Goal: Register for event/course

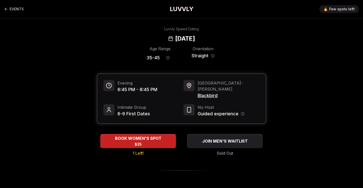
click at [182, 8] on h1 "LUVVLY" at bounding box center [182, 9] width 24 height 8
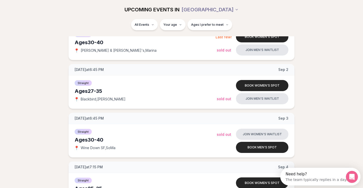
scroll to position [241, 0]
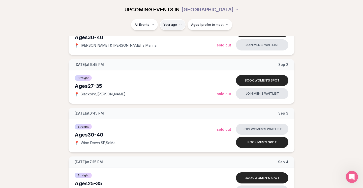
type input "**"
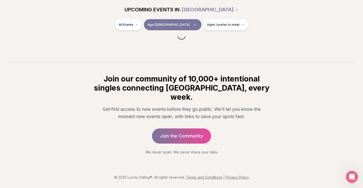
scroll to position [67, 0]
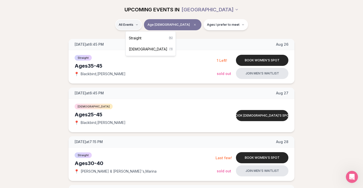
click at [152, 36] on div "Straight ( 5 )" at bounding box center [151, 38] width 48 height 11
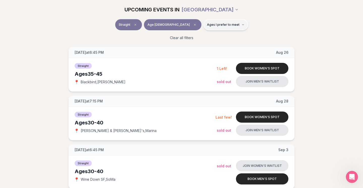
click at [217, 28] on button "Ages I prefer to meet" at bounding box center [226, 24] width 45 height 11
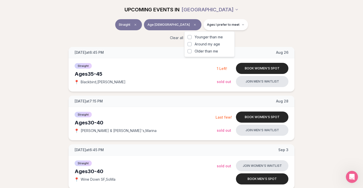
click at [212, 45] on span "Around my age" at bounding box center [207, 44] width 25 height 5
click at [192, 45] on button "Around my age" at bounding box center [190, 44] width 4 height 4
click at [245, 28] on div "Straight Age 38 Same age" at bounding box center [181, 25] width 282 height 13
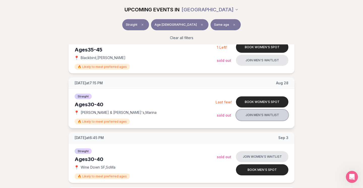
scroll to position [110, 0]
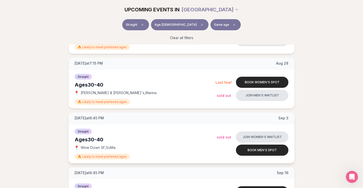
click at [81, 148] on span "Wine Down SF , SoMa" at bounding box center [98, 147] width 35 height 5
drag, startPoint x: 81, startPoint y: 148, endPoint x: 94, endPoint y: 148, distance: 12.9
click at [94, 148] on span "Wine Down SF , SoMa" at bounding box center [98, 147] width 35 height 5
copy span "Wine Down"
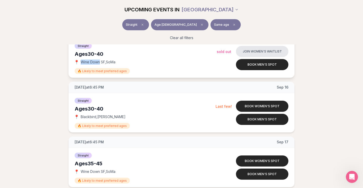
scroll to position [167, 0]
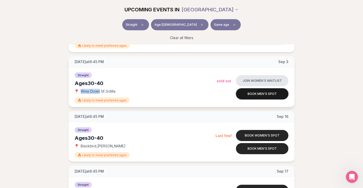
click at [259, 93] on button "Book men's spot" at bounding box center [262, 93] width 52 height 11
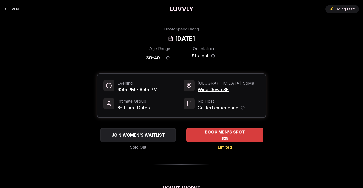
click at [221, 133] on span "BOOK MEN'S SPOT" at bounding box center [225, 132] width 42 height 6
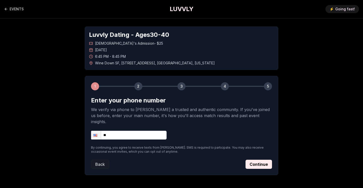
click at [156, 131] on input "**" at bounding box center [129, 135] width 76 height 9
type input "**********"
click at [253, 160] on button "Continue" at bounding box center [259, 164] width 26 height 9
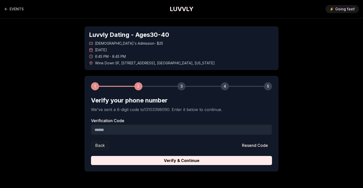
click at [232, 132] on input "Verification Code" at bounding box center [181, 130] width 181 height 10
type input "******"
click at [91, 156] on button "Verify & Continue" at bounding box center [181, 160] width 181 height 9
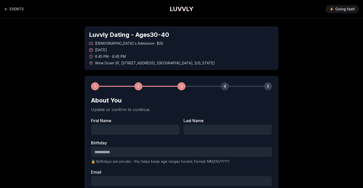
click at [175, 133] on input "First Name" at bounding box center [135, 130] width 89 height 10
type input "******"
type input "**********"
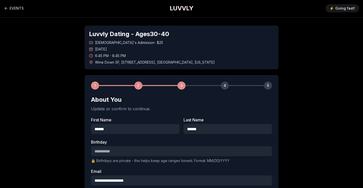
scroll to position [3, 0]
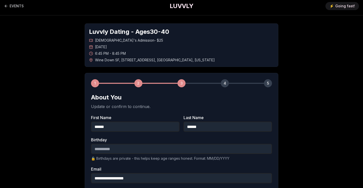
click at [156, 148] on input "Birthday" at bounding box center [181, 149] width 181 height 10
type input "**********"
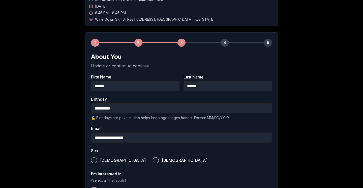
scroll to position [59, 0]
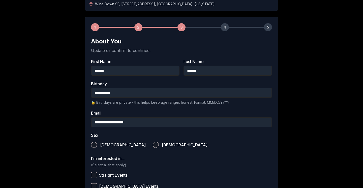
click at [100, 141] on label "Male" at bounding box center [118, 144] width 55 height 11
click at [97, 142] on button "Male" at bounding box center [94, 145] width 6 height 6
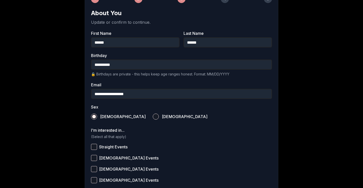
scroll to position [99, 0]
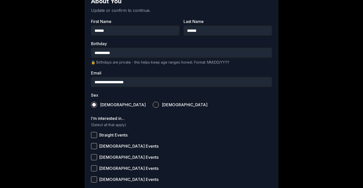
click at [94, 135] on button "Straight Events" at bounding box center [94, 135] width 6 height 6
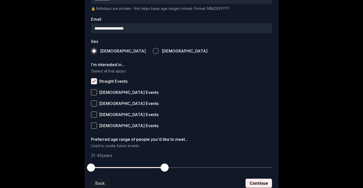
scroll to position [158, 0]
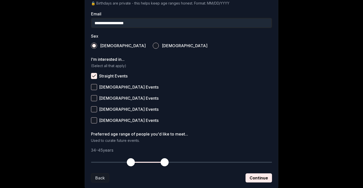
drag, startPoint x: 92, startPoint y: 164, endPoint x: 132, endPoint y: 163, distance: 40.4
click at [132, 163] on span "button" at bounding box center [131, 162] width 8 height 8
drag, startPoint x: 162, startPoint y: 161, endPoint x: 158, endPoint y: 161, distance: 3.8
click at [158, 161] on span "button" at bounding box center [159, 162] width 8 height 8
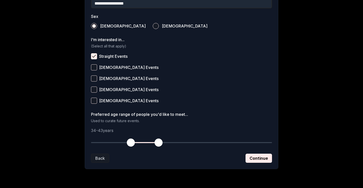
scroll to position [192, 0]
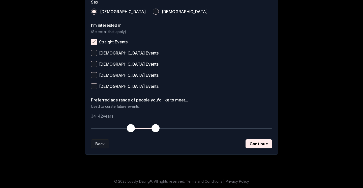
drag, startPoint x: 159, startPoint y: 127, endPoint x: 156, endPoint y: 127, distance: 3.5
click at [156, 127] on span "button" at bounding box center [156, 128] width 8 height 8
click at [256, 144] on button "Continue" at bounding box center [259, 143] width 26 height 9
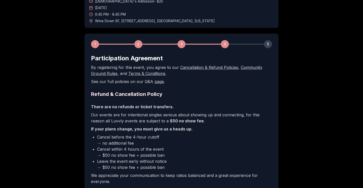
scroll to position [103, 0]
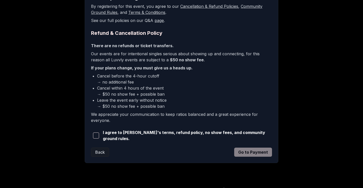
click at [206, 136] on span "I agree to Luvvly's terms, refund policy, no show fees, and community ground ru…" at bounding box center [187, 135] width 169 height 12
click at [98, 135] on span "button" at bounding box center [96, 135] width 6 height 6
click at [241, 149] on button "Go to Payment" at bounding box center [253, 152] width 38 height 9
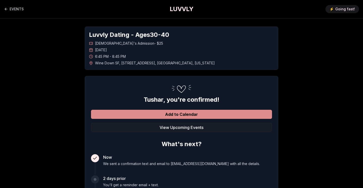
click at [226, 117] on button "Add to Calendar" at bounding box center [181, 114] width 181 height 9
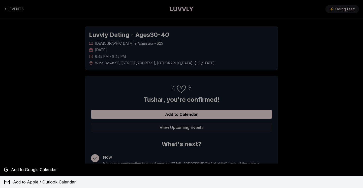
click at [55, 180] on span "Add to Apple / Outlook Calendar" at bounding box center [44, 182] width 63 height 6
